Goal: Navigation & Orientation: Go to known website

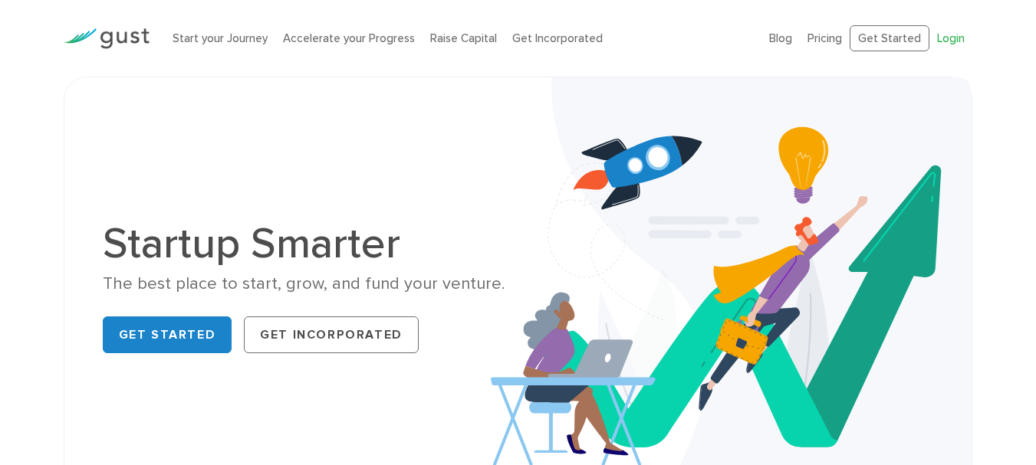
click at [947, 44] on link "Login" at bounding box center [951, 38] width 28 height 14
